Goal: Find specific page/section: Find specific page/section

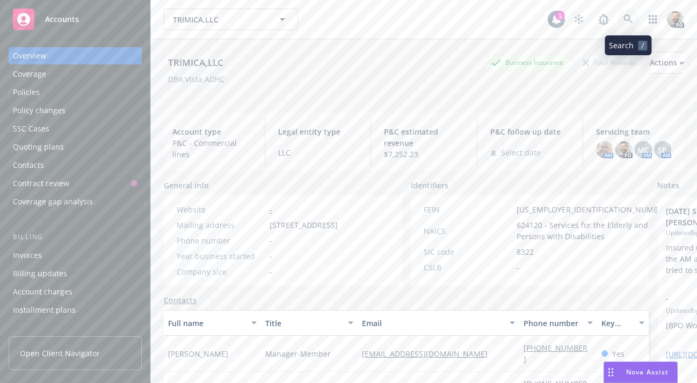
click at [628, 20] on icon at bounding box center [627, 18] width 9 height 9
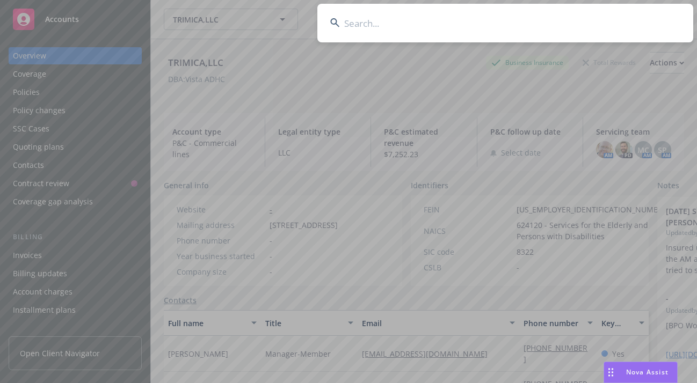
click at [415, 24] on input at bounding box center [505, 23] width 376 height 39
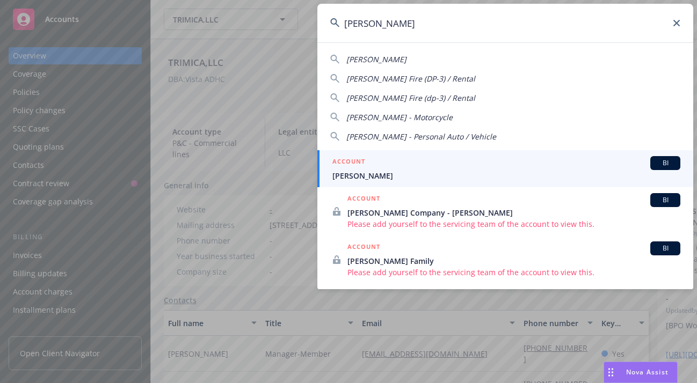
type input "[PERSON_NAME]"
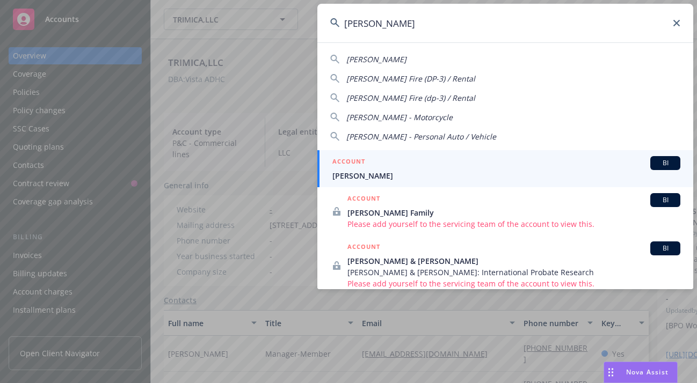
click at [368, 172] on span "[PERSON_NAME]" at bounding box center [506, 175] width 348 height 11
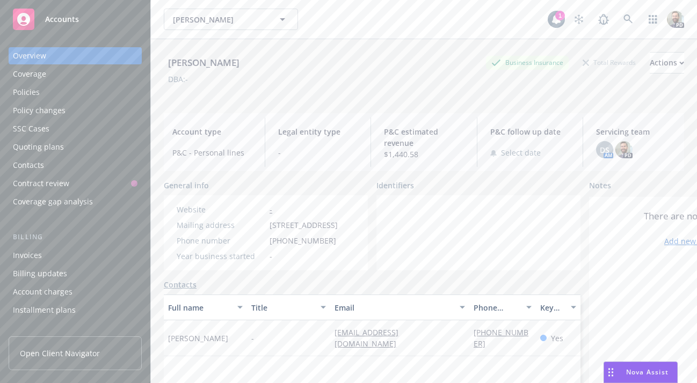
click at [40, 90] on div "Policies" at bounding box center [75, 92] width 125 height 17
